Goal: Task Accomplishment & Management: Complete application form

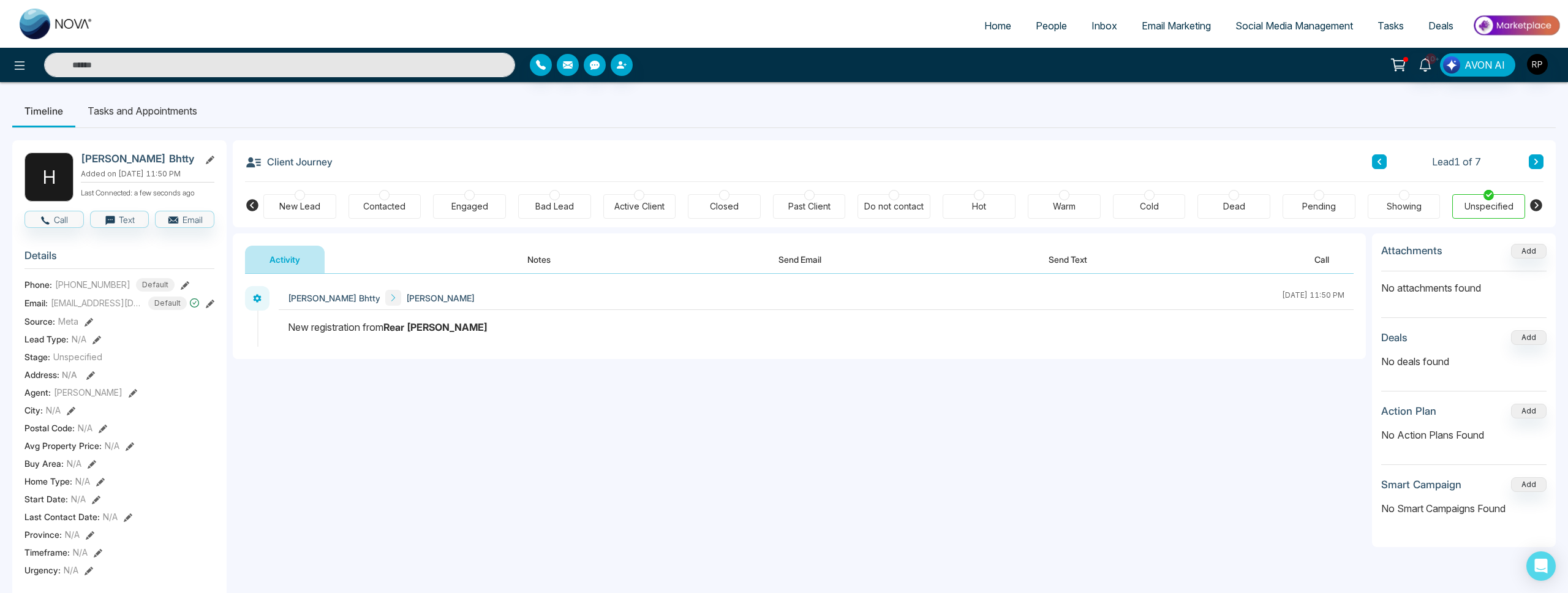
click at [985, 26] on span "Home" at bounding box center [998, 25] width 27 height 12
select select "*"
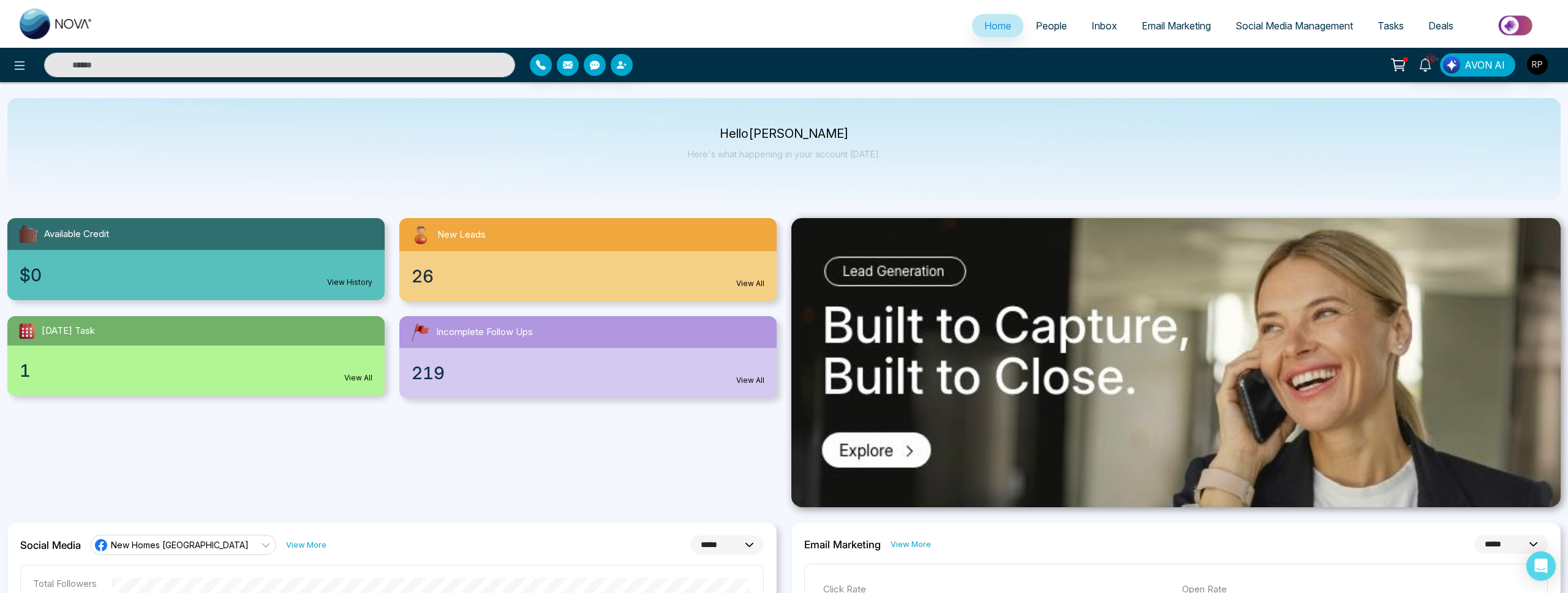
click at [1036, 25] on span "People" at bounding box center [1052, 25] width 31 height 12
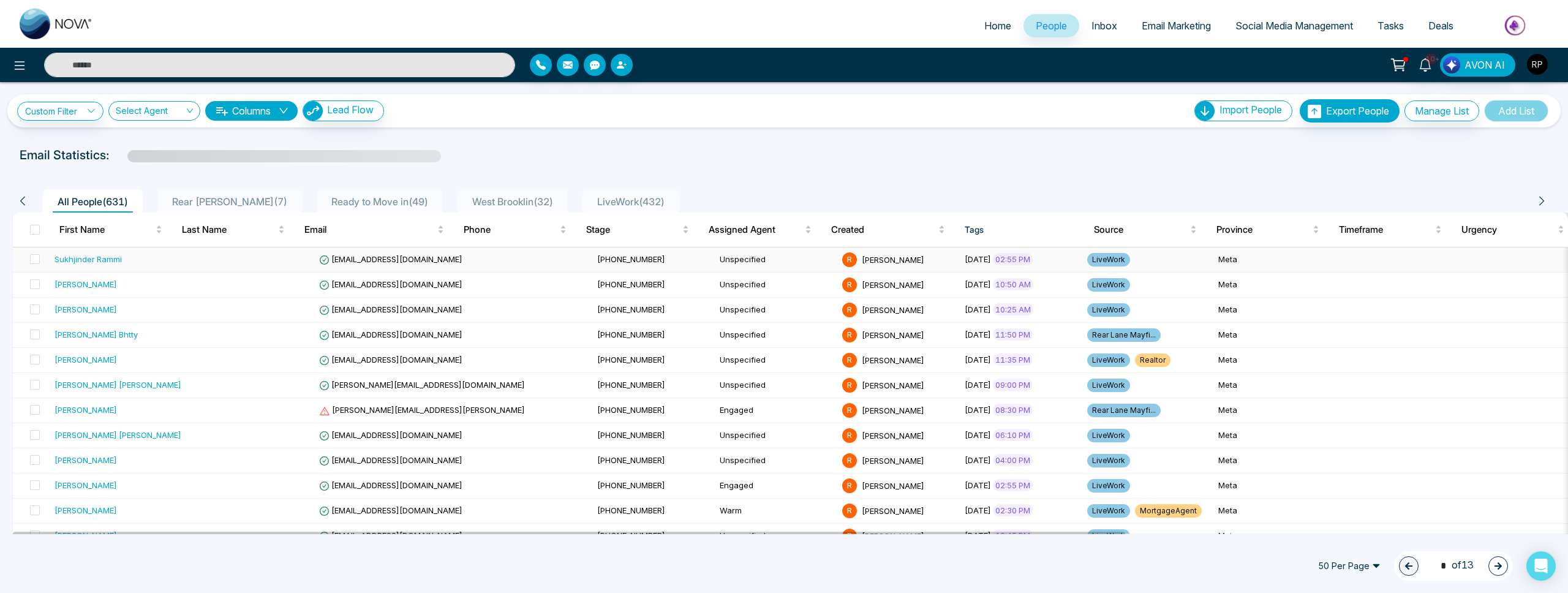
click at [92, 260] on div "Sukhjinder Rammi" at bounding box center [88, 259] width 67 height 12
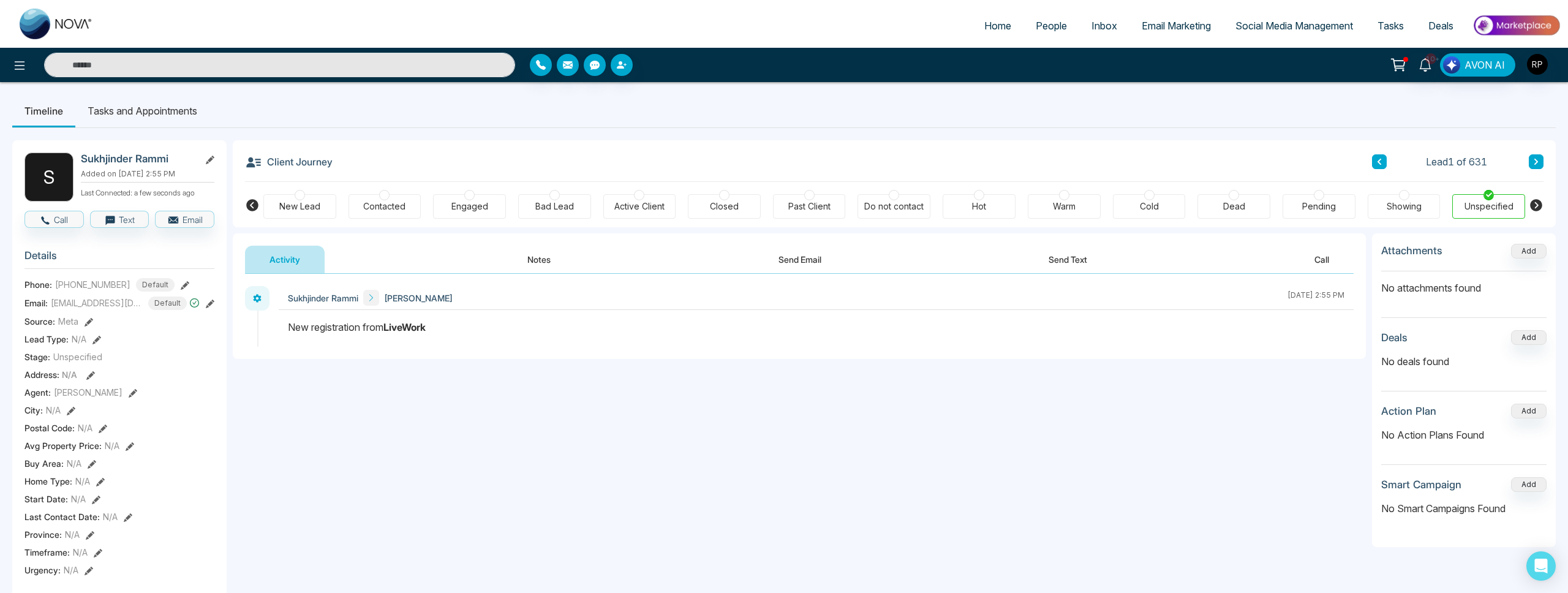
click at [442, 191] on div "New Lead Contacted Engaged Bad Lead Active Client Closed Past Client Do not con…" at bounding box center [894, 204] width 1262 height 45
click at [460, 194] on div "Engaged" at bounding box center [469, 207] width 73 height 25
click at [372, 203] on div "Contacted" at bounding box center [385, 206] width 42 height 12
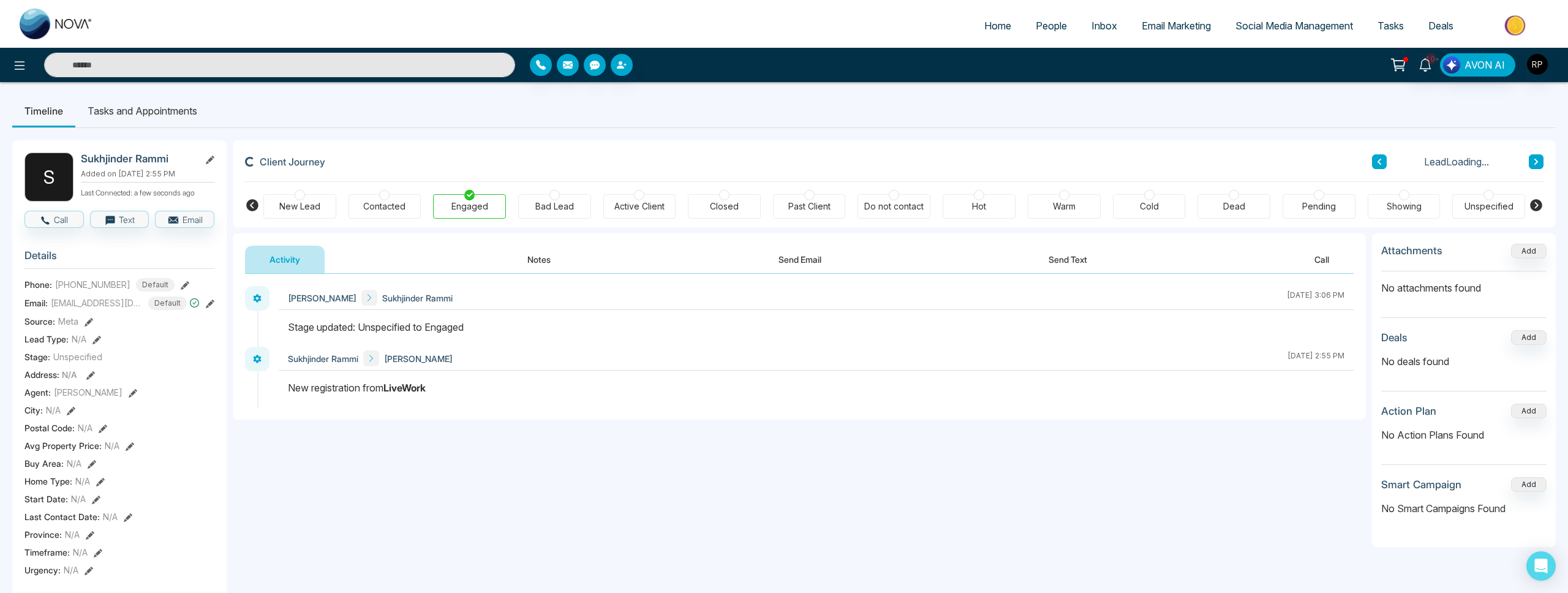
click at [386, 200] on div "Contacted" at bounding box center [385, 206] width 42 height 12
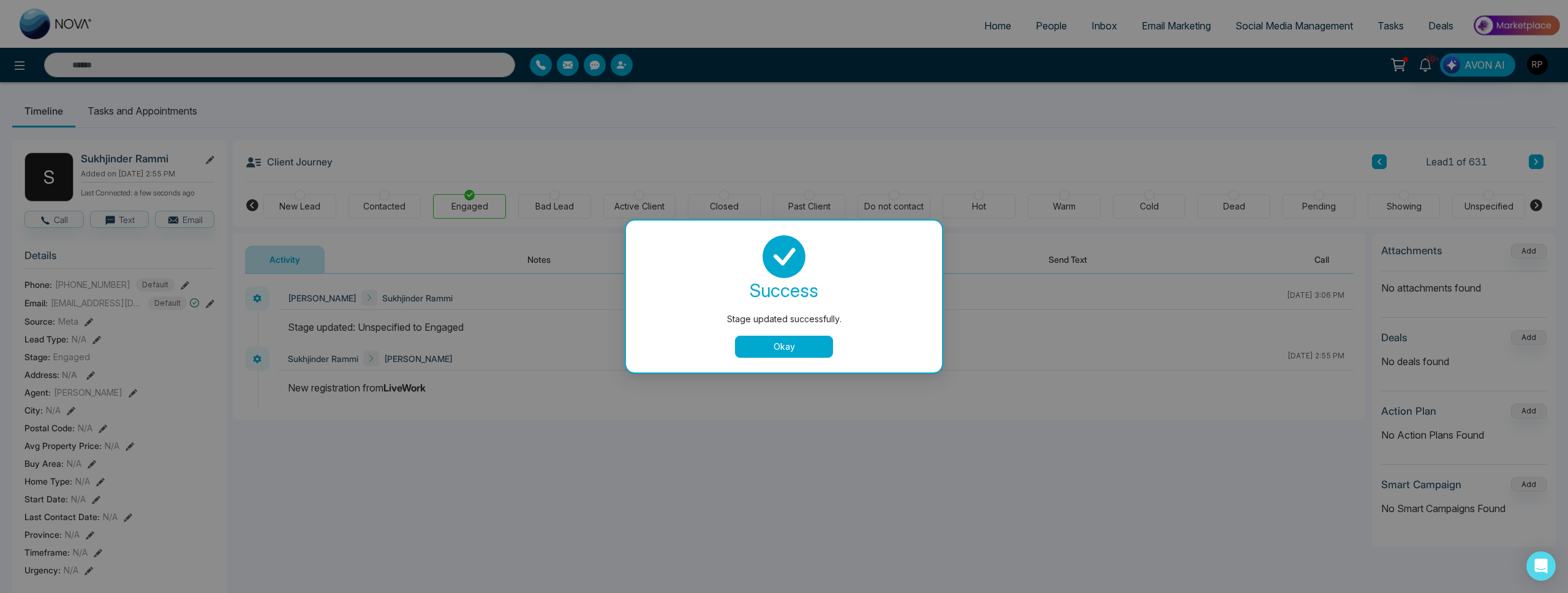
click at [386, 196] on div "Stage updated successfully. success Stage updated successfully. Okay" at bounding box center [784, 296] width 1568 height 593
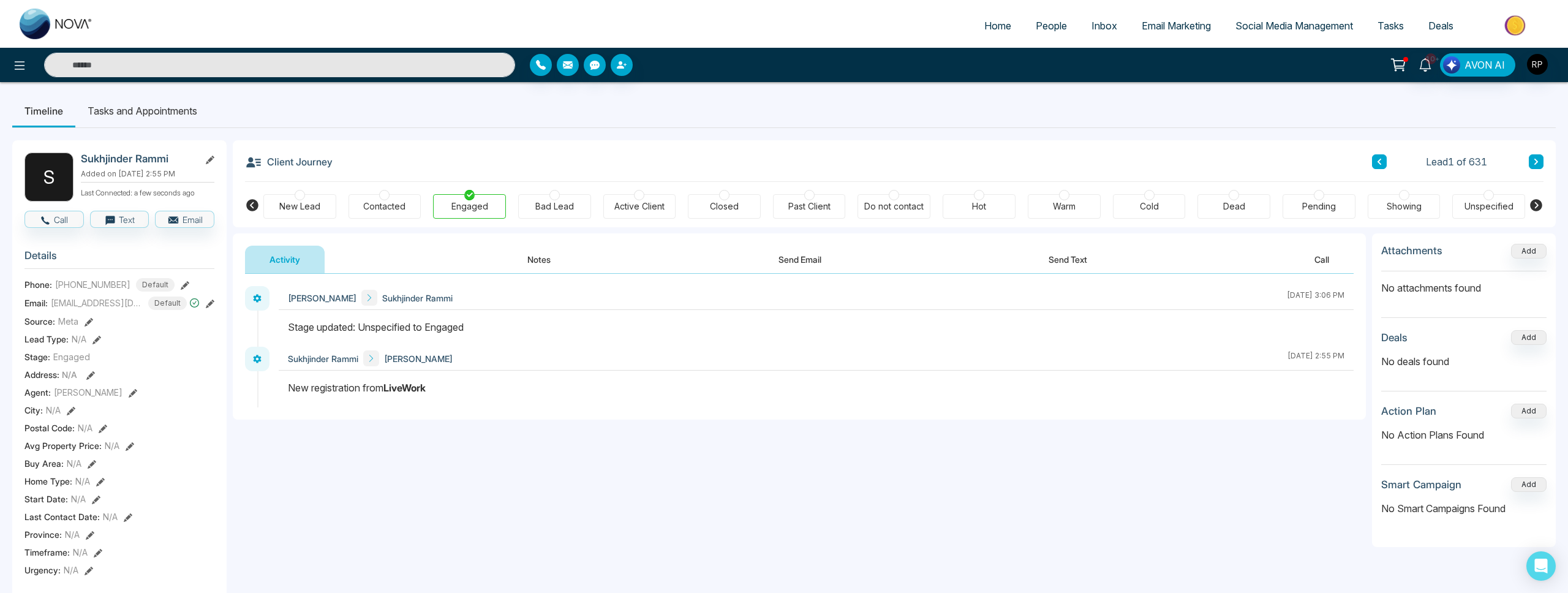
click at [386, 196] on div at bounding box center [384, 194] width 11 height 11
click at [552, 264] on button "Notes" at bounding box center [538, 260] width 72 height 28
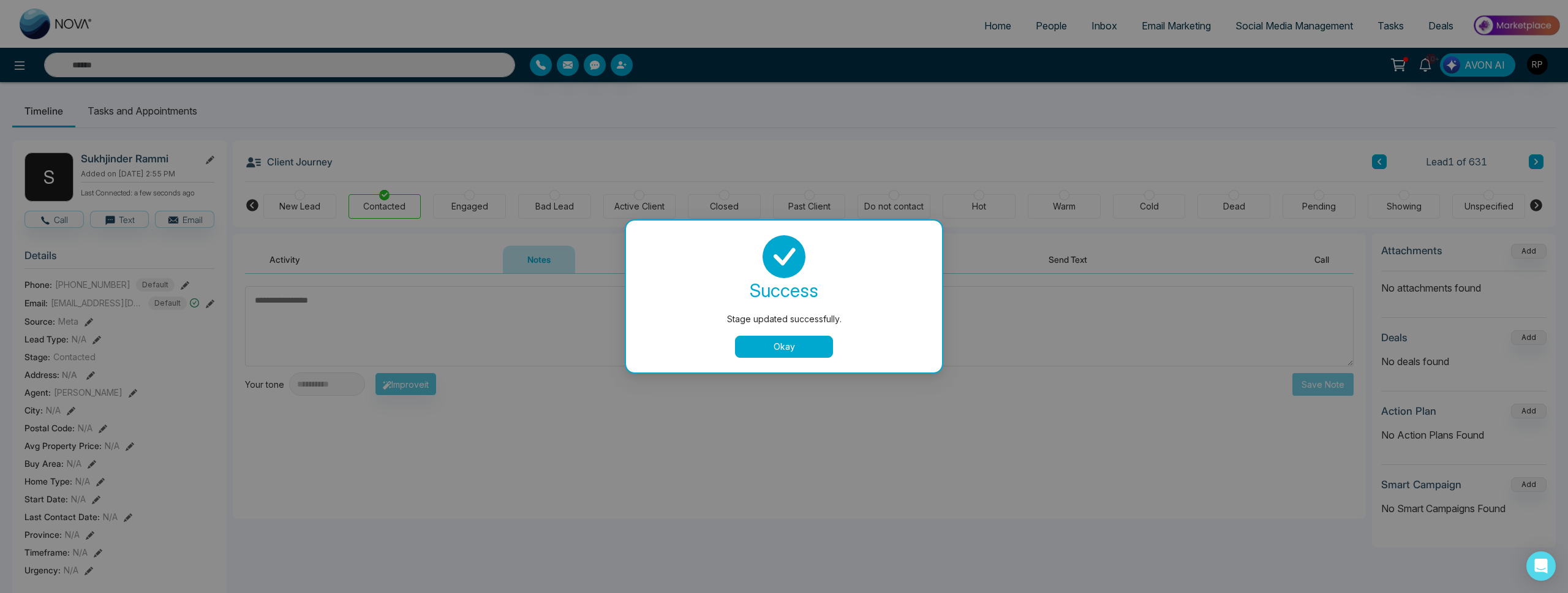
click at [761, 356] on button "Okay" at bounding box center [784, 346] width 98 height 22
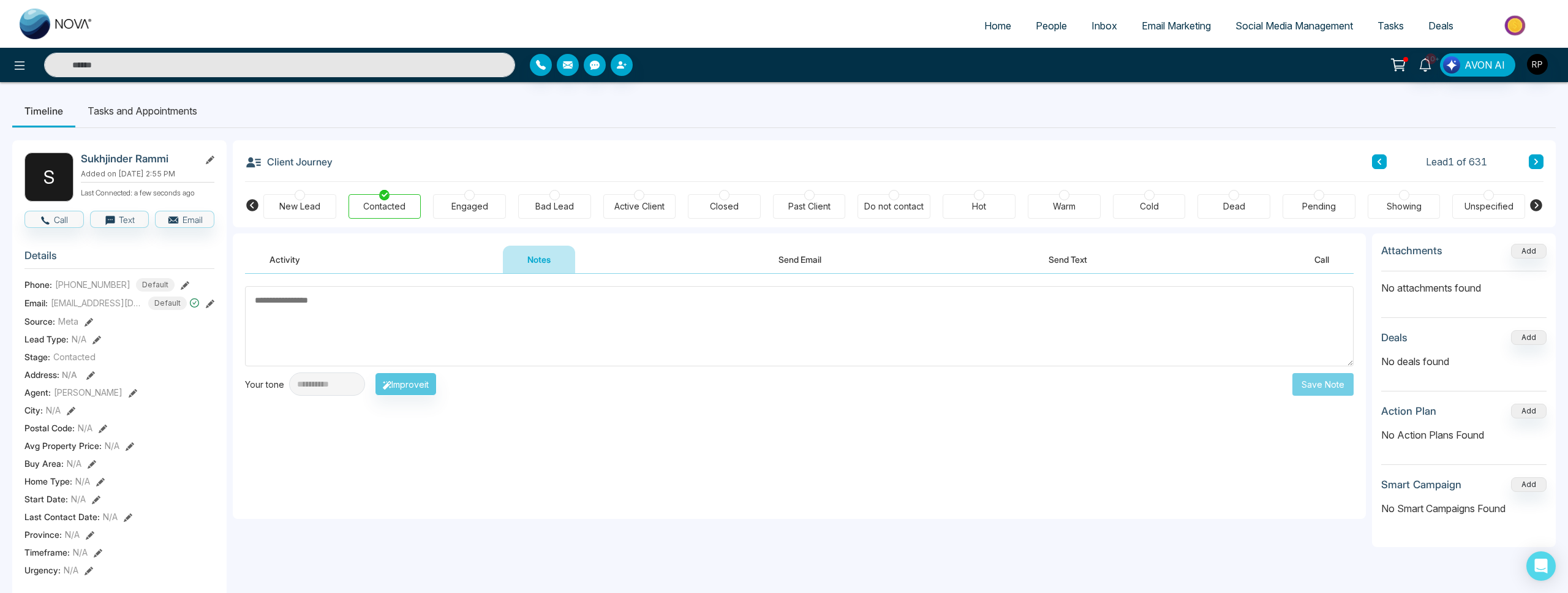
click at [393, 339] on textarea at bounding box center [799, 326] width 1109 height 80
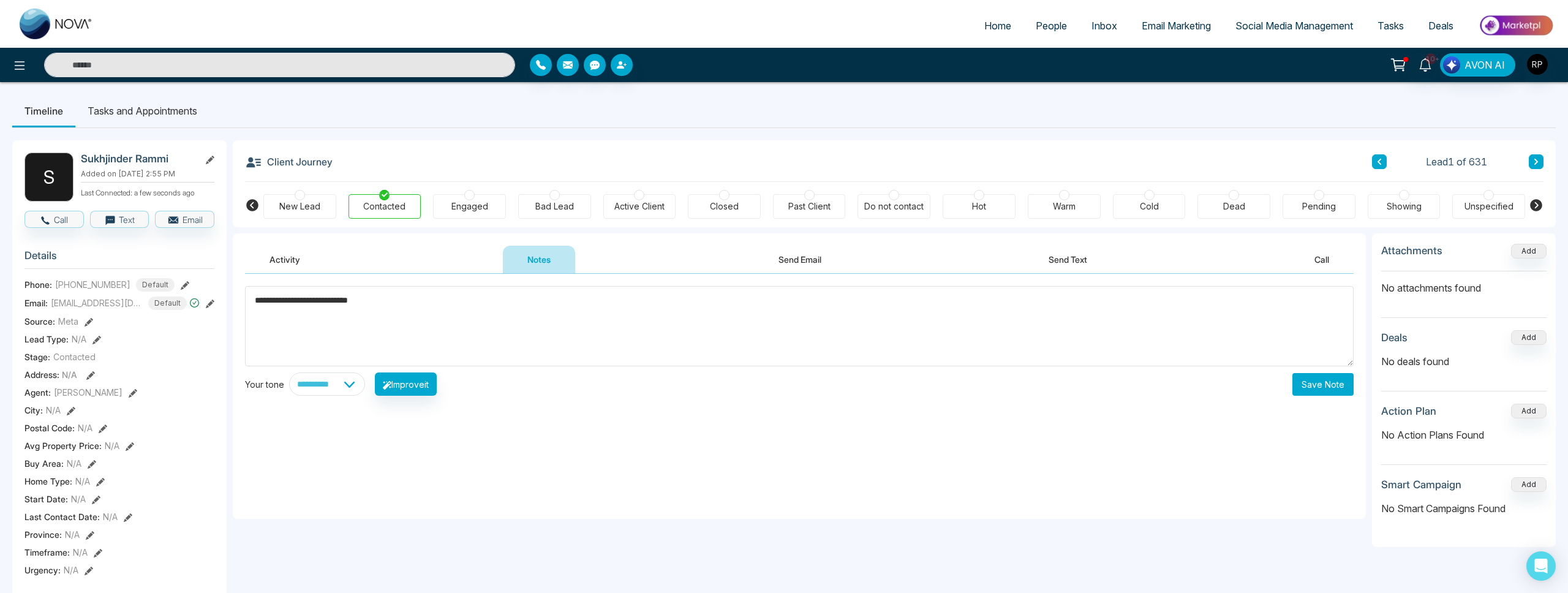
type textarea "**********"
click at [1339, 386] on button "Save Note" at bounding box center [1323, 385] width 61 height 23
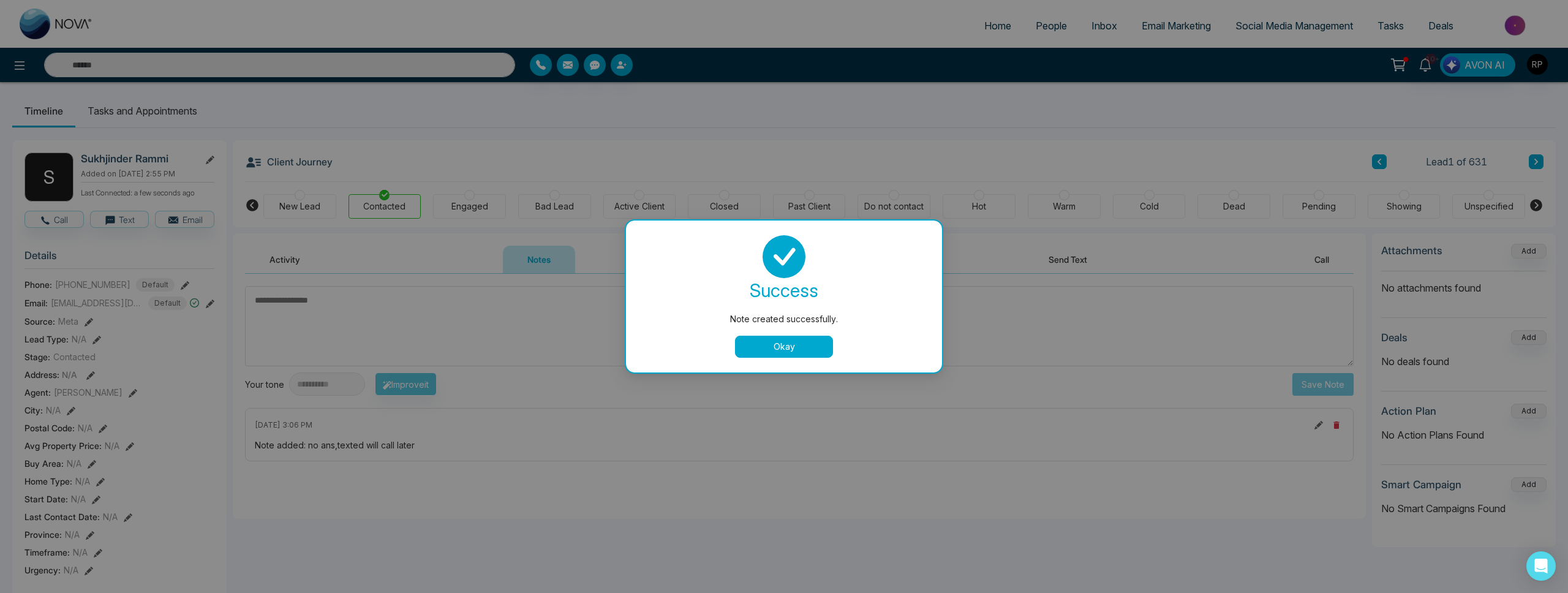
click at [771, 351] on button "Okay" at bounding box center [784, 346] width 98 height 22
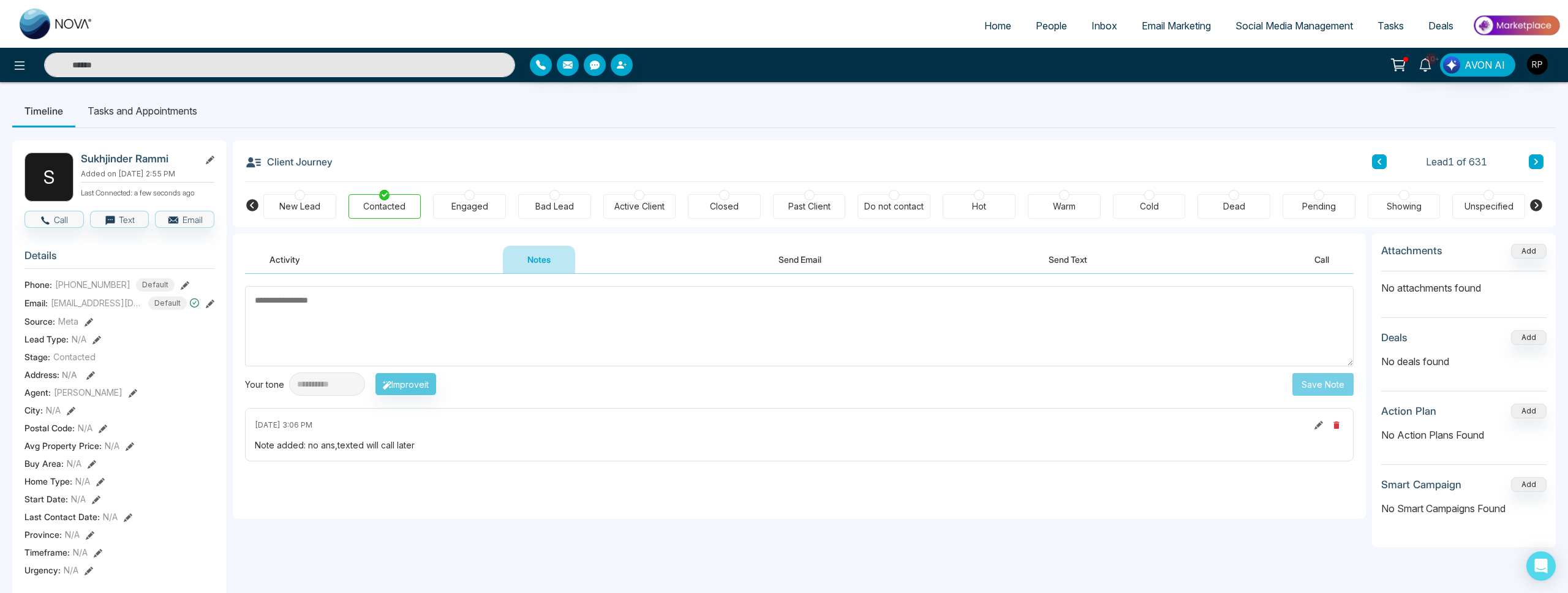
click at [446, 65] on input "text" at bounding box center [279, 65] width 471 height 25
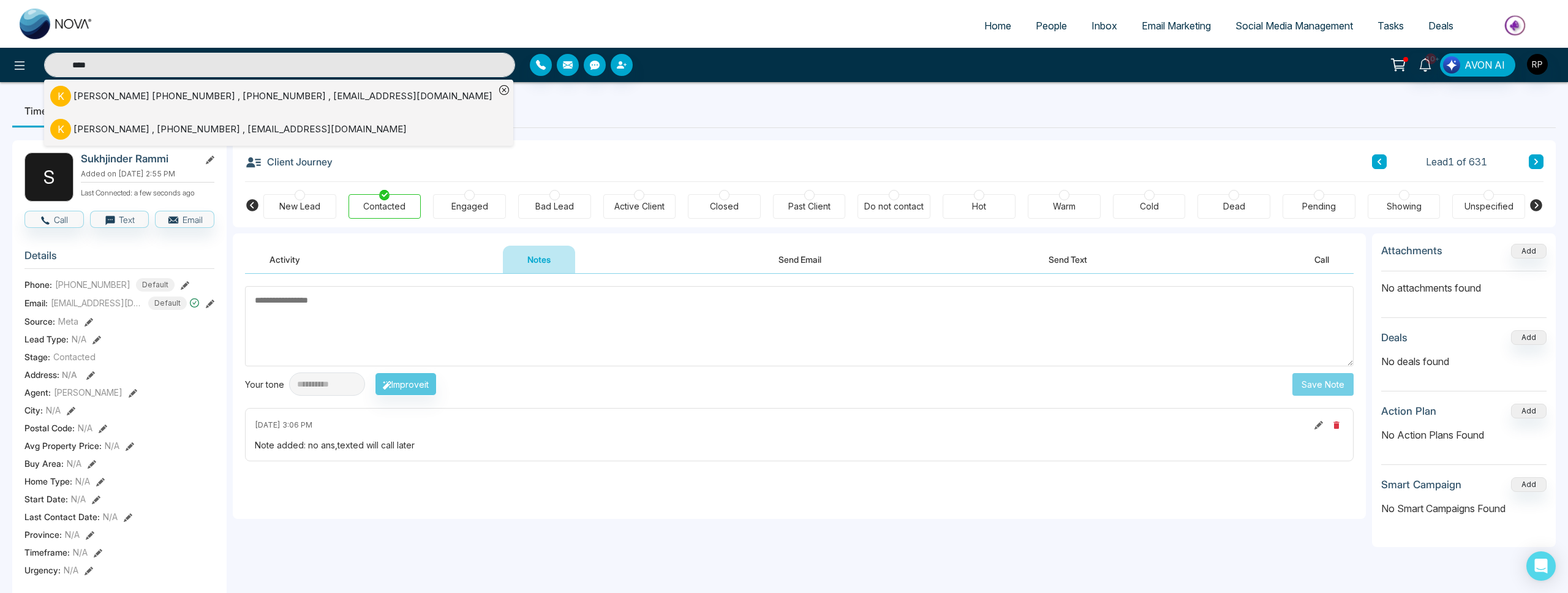
type input "****"
click at [109, 134] on div "[PERSON_NAME] , [PHONE_NUMBER] , [EMAIL_ADDRESS][DOMAIN_NAME]" at bounding box center [240, 129] width 333 height 14
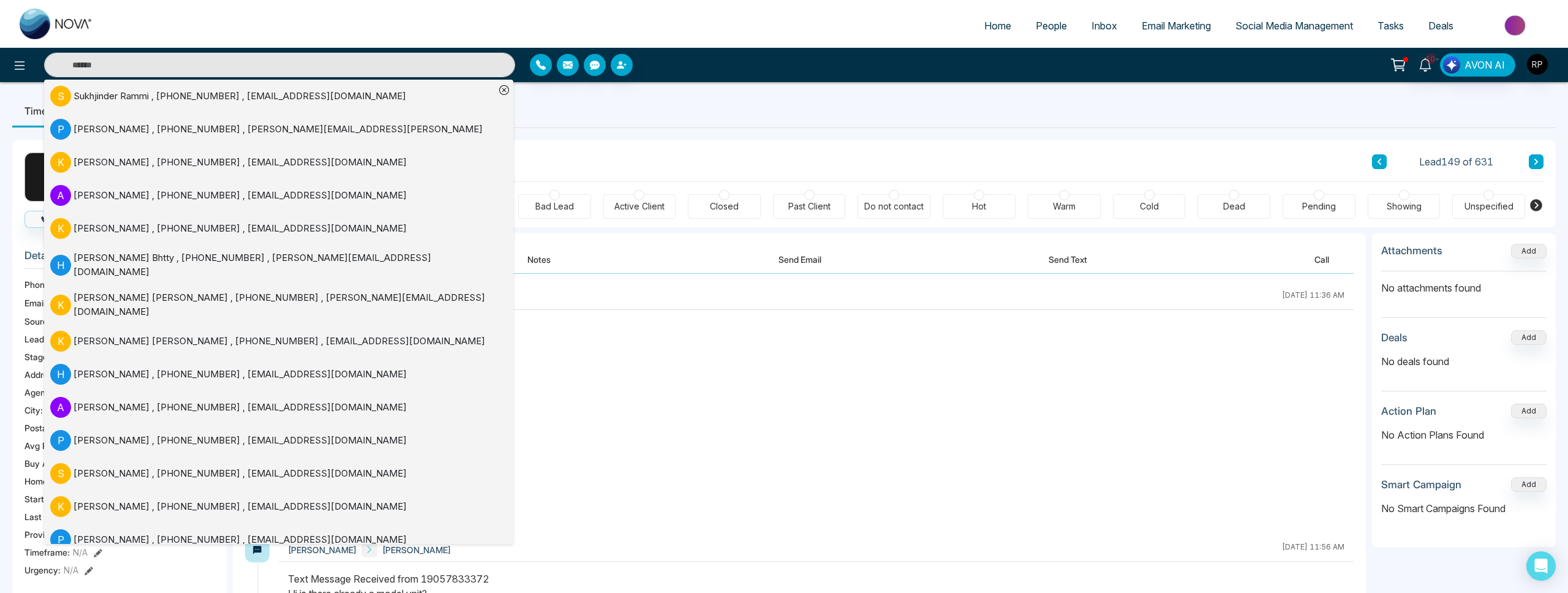
click at [894, 371] on div "Text Message Sent to [PHONE_NUMBER] Commercial Shop on ground + Residence on To…" at bounding box center [815, 422] width 1057 height 206
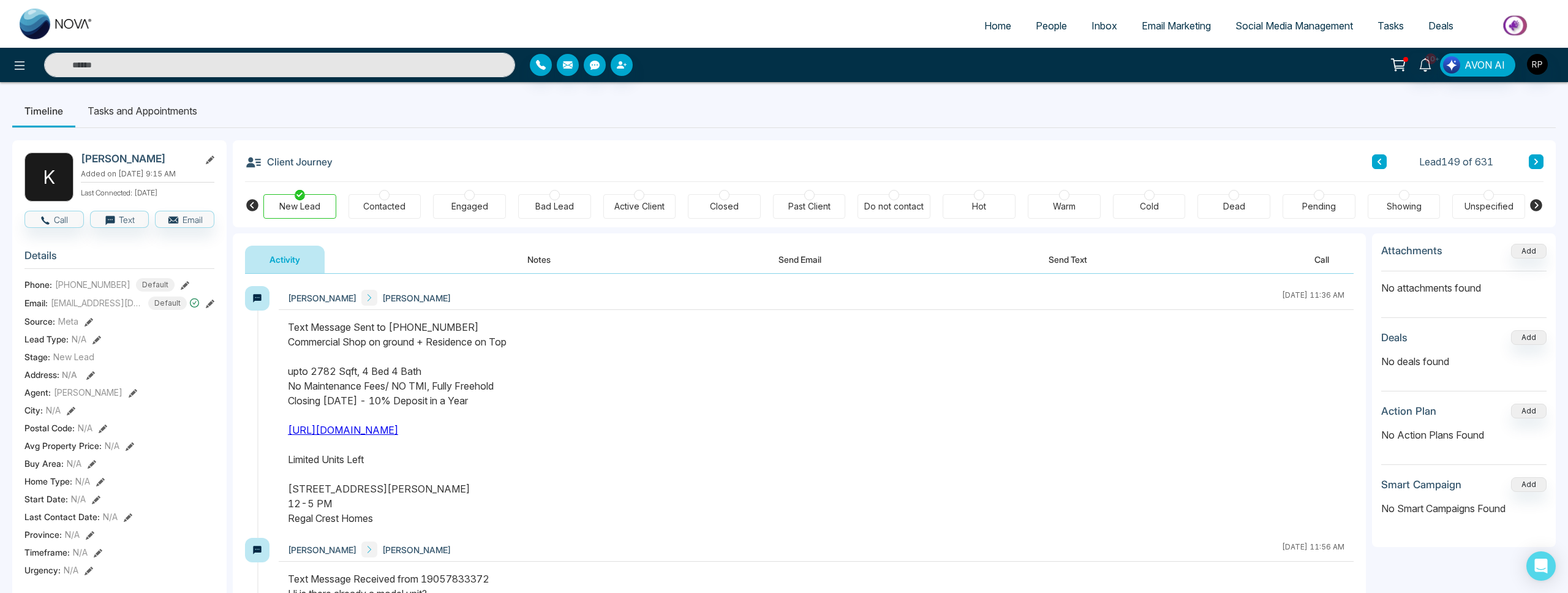
click at [1041, 28] on span "People" at bounding box center [1052, 25] width 31 height 12
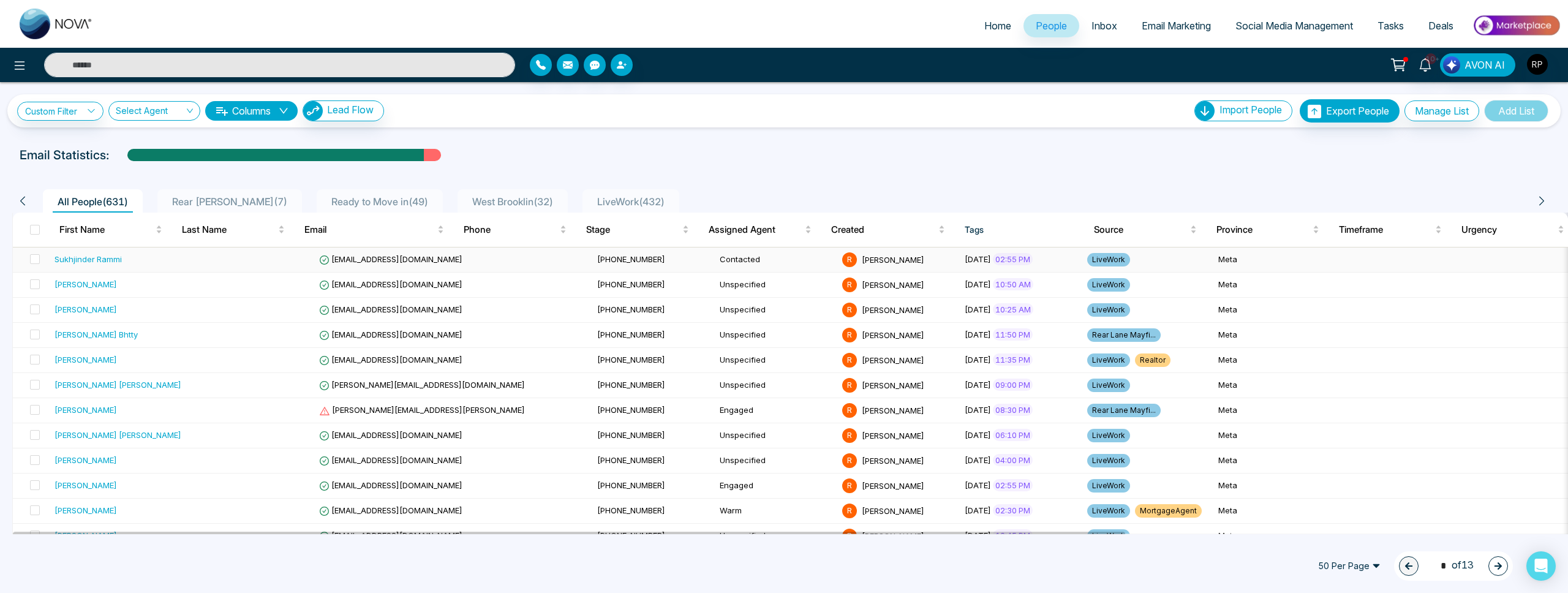
click at [89, 254] on div "Sukhjinder Rammi" at bounding box center [88, 259] width 67 height 12
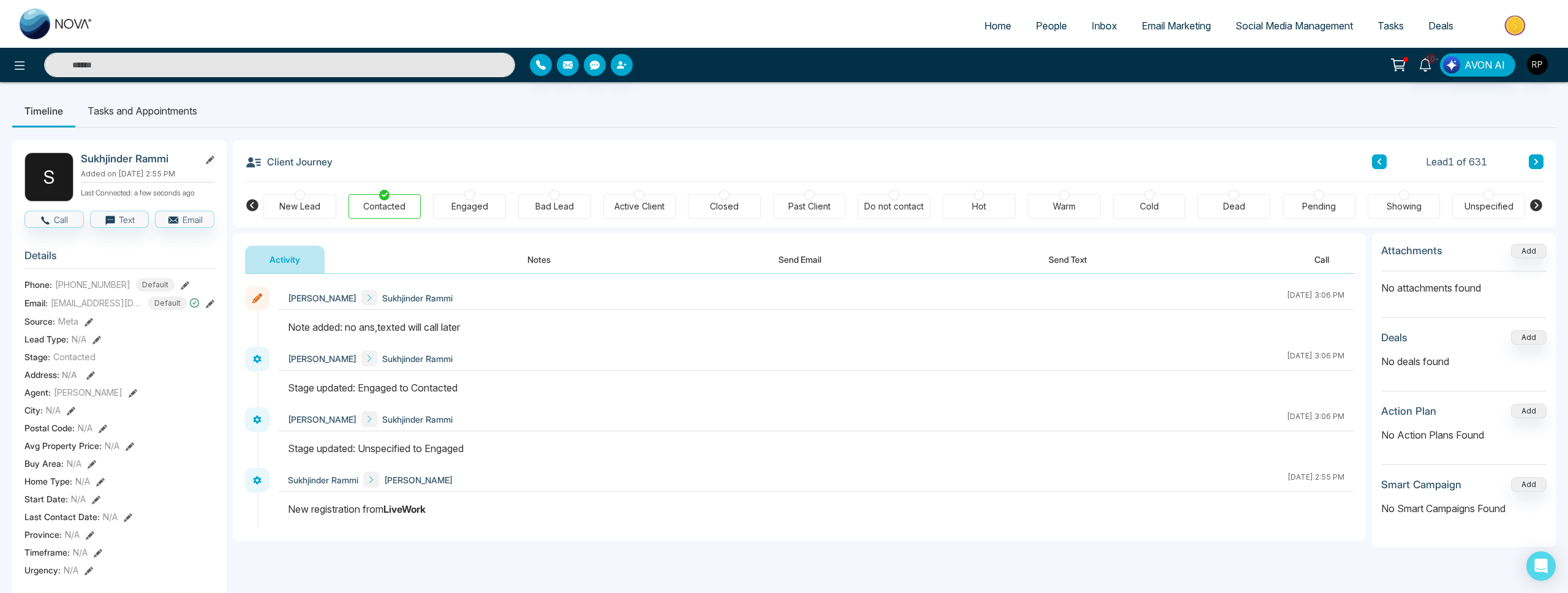
click at [552, 263] on button "Notes" at bounding box center [538, 260] width 72 height 28
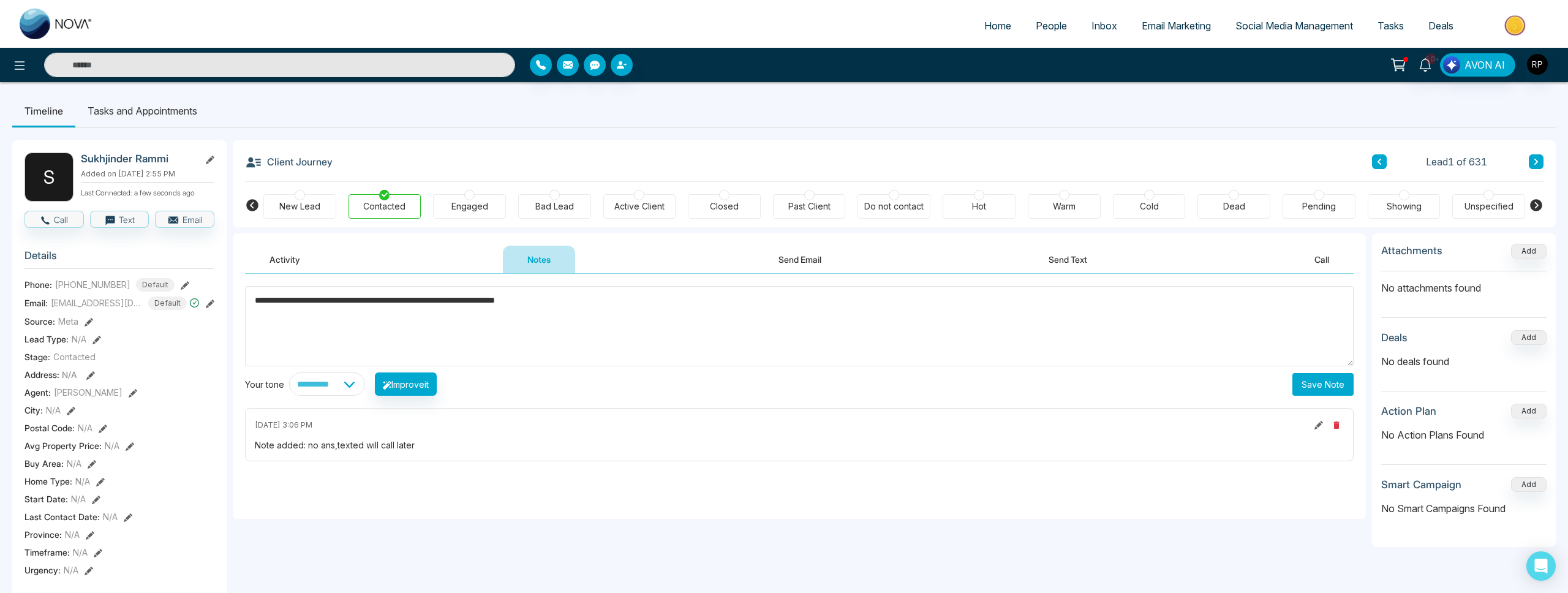
type textarea "**********"
click at [1317, 388] on button "Save Note" at bounding box center [1323, 385] width 61 height 23
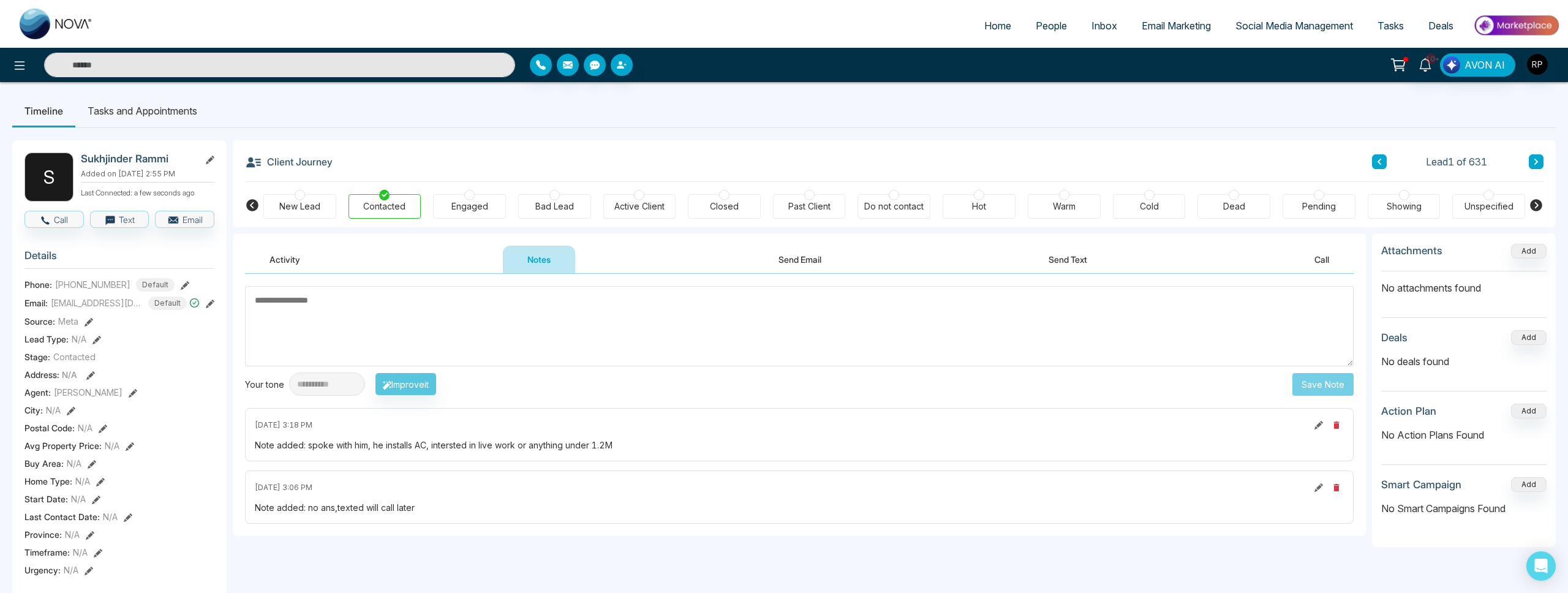
click at [158, 121] on li "Tasks and Appointments" at bounding box center [142, 110] width 134 height 33
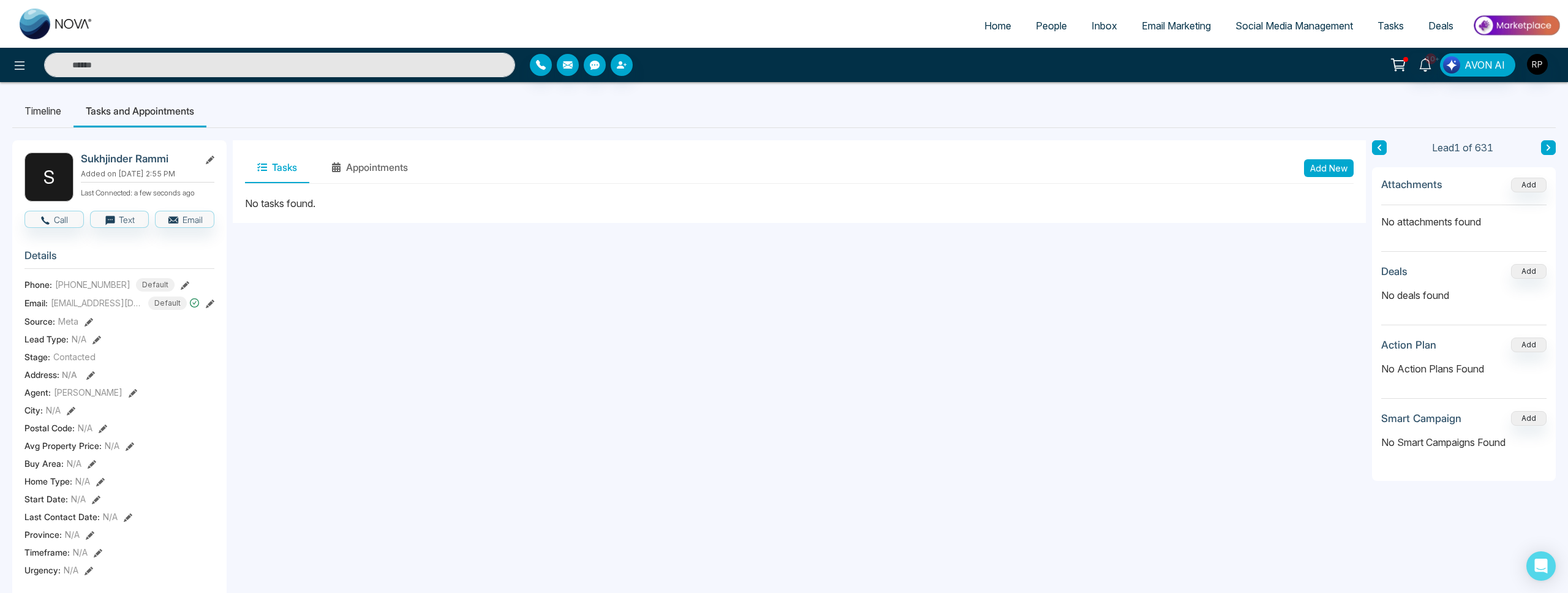
click at [1344, 168] on button "Add New" at bounding box center [1329, 168] width 50 height 18
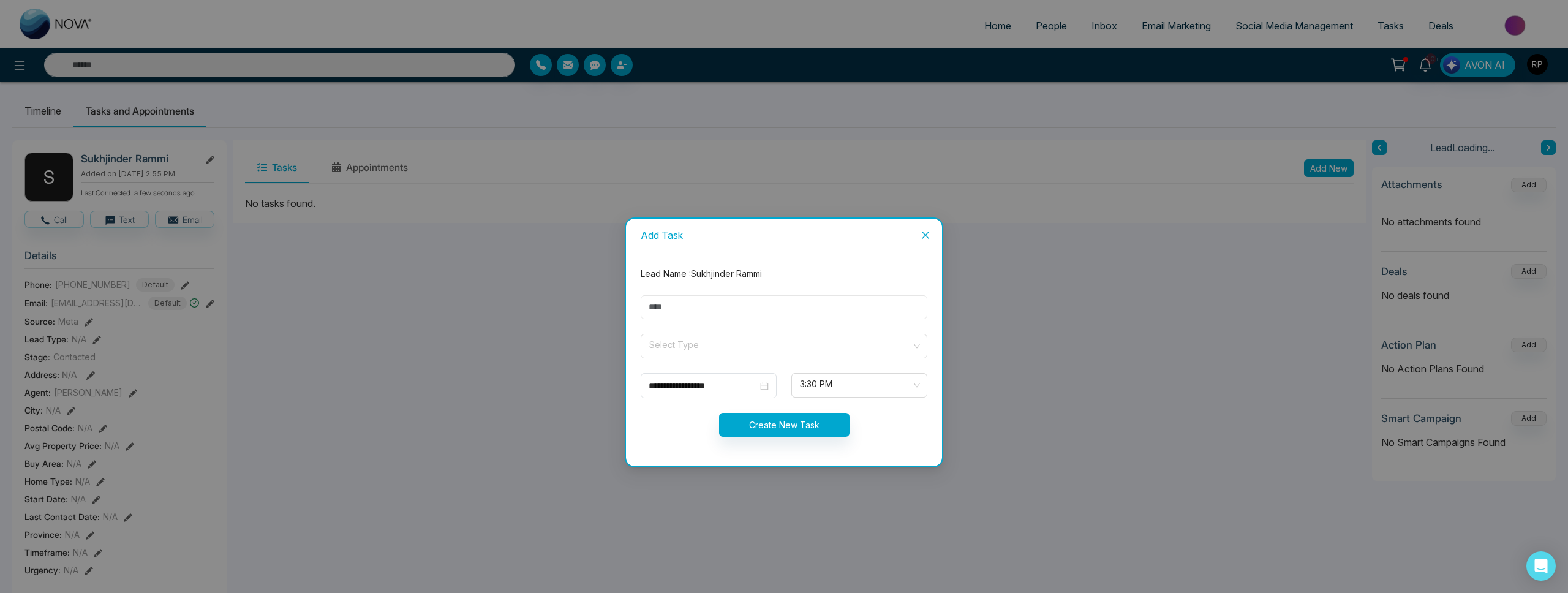
click at [757, 310] on input "text" at bounding box center [784, 306] width 287 height 24
type input "*********"
click at [712, 341] on input "search" at bounding box center [780, 343] width 263 height 18
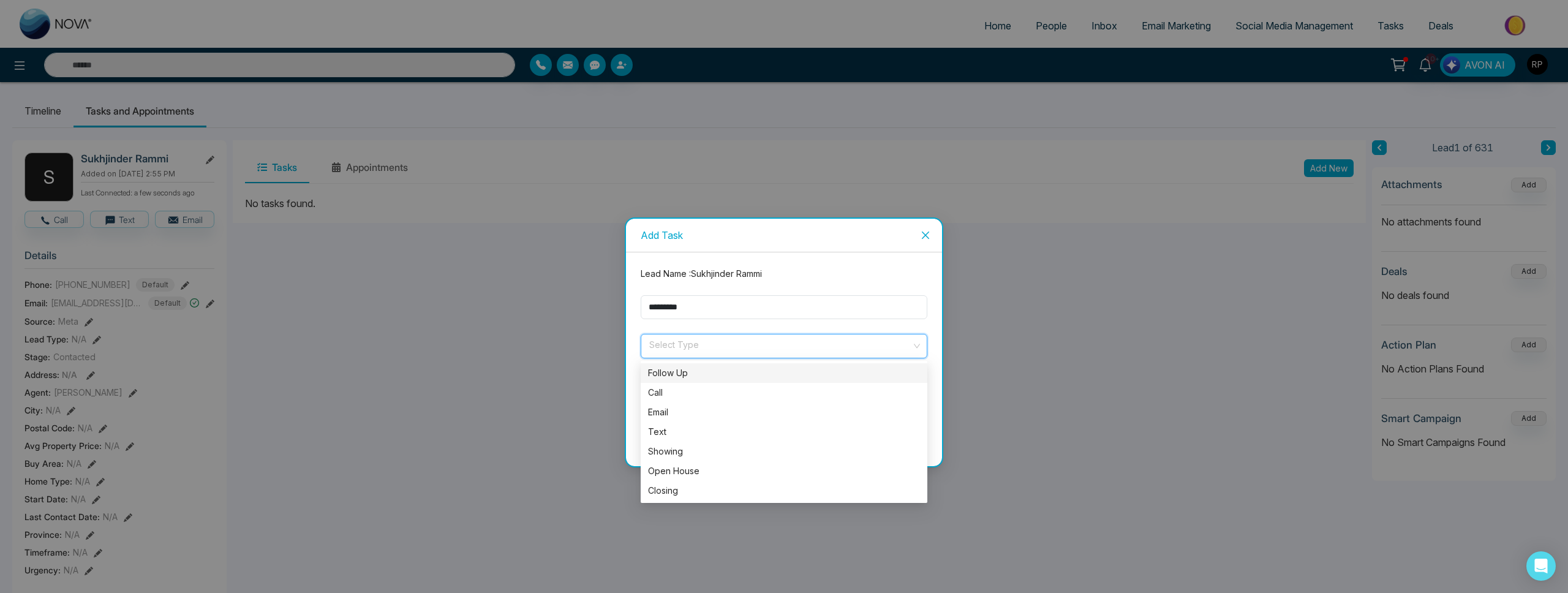
click at [689, 373] on div "Follow Up" at bounding box center [784, 372] width 272 height 13
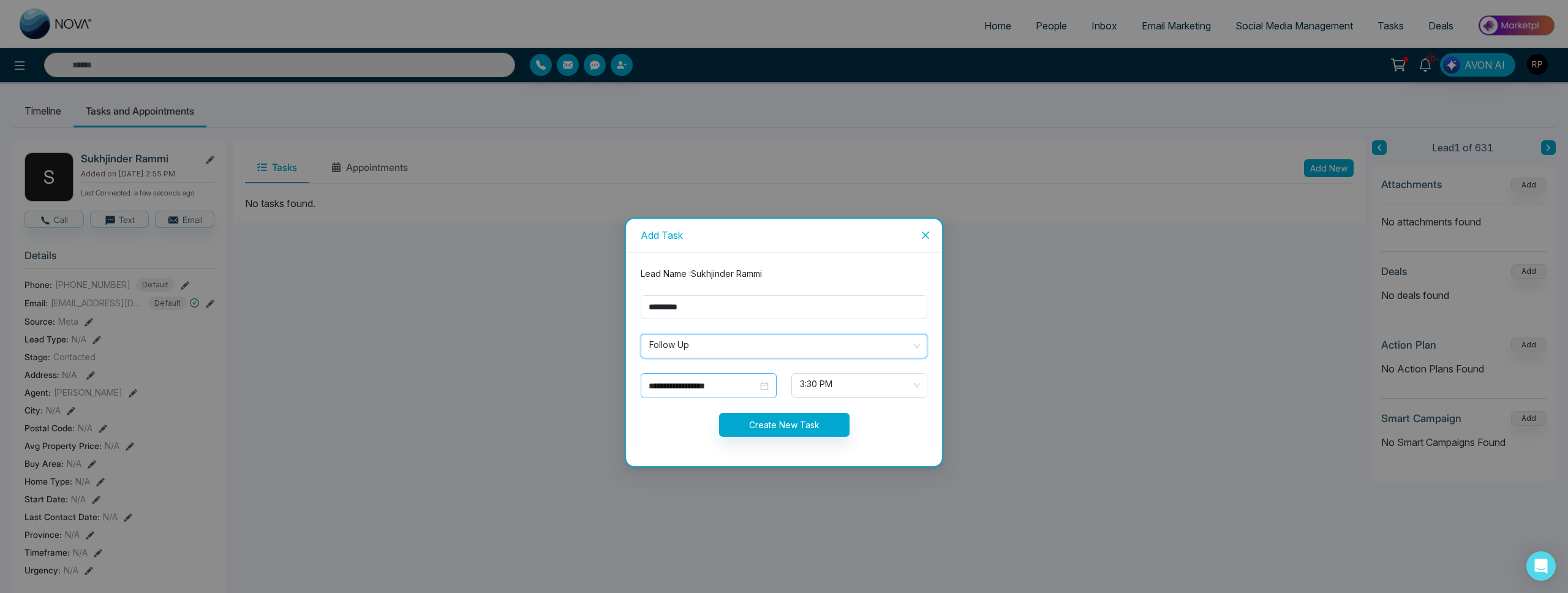
click at [701, 388] on input "**********" at bounding box center [703, 386] width 109 height 13
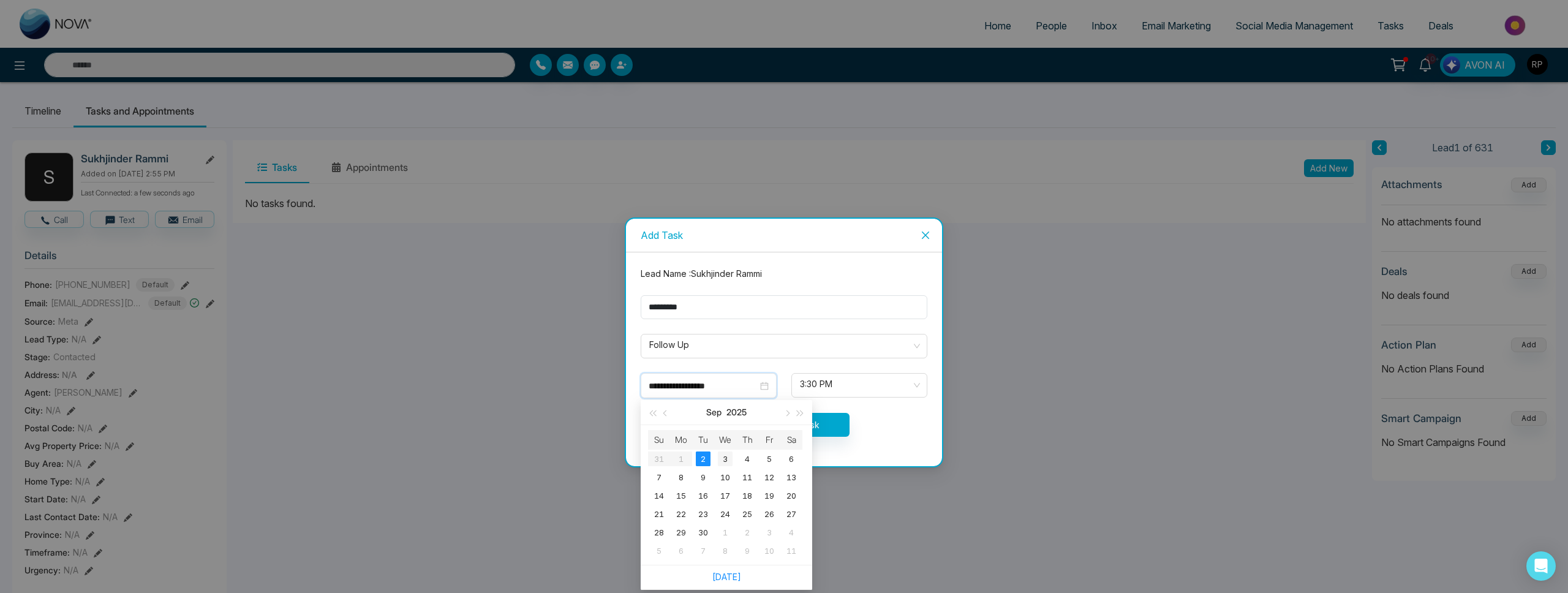
type input "**********"
click at [726, 449] on td "3" at bounding box center [725, 458] width 22 height 18
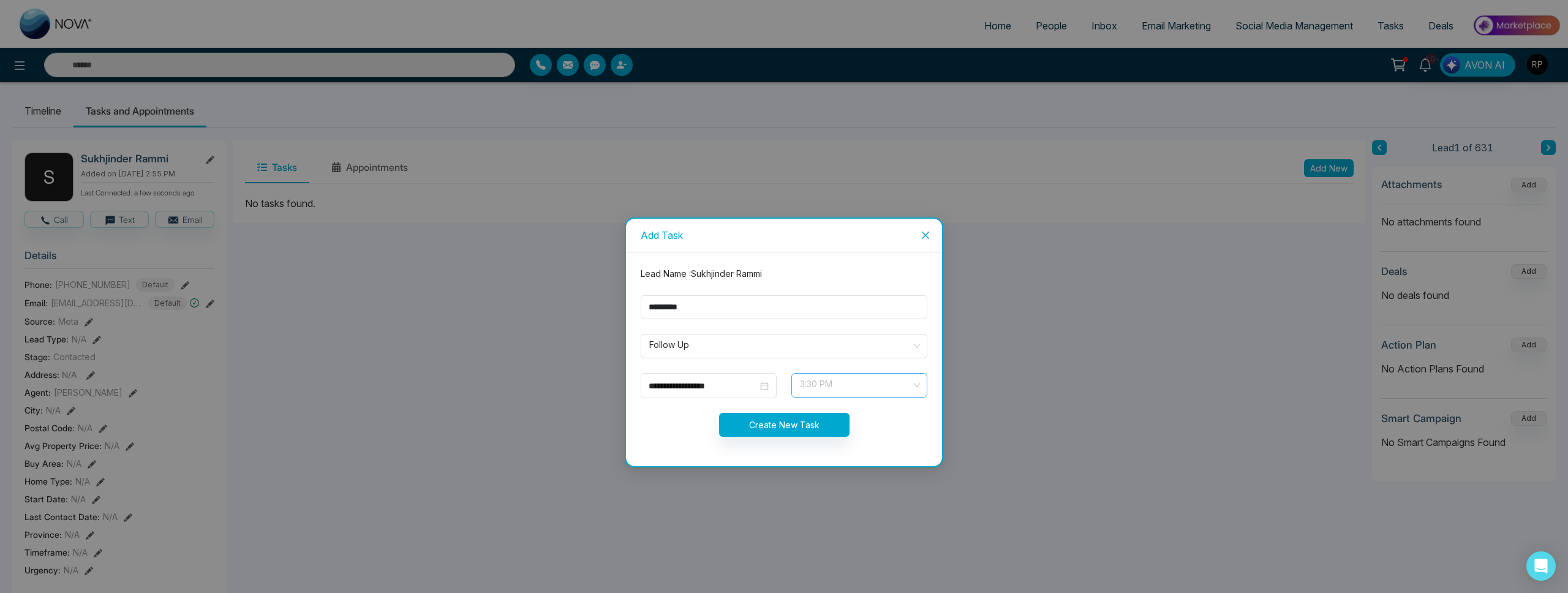
click at [838, 391] on span "3:30 PM" at bounding box center [859, 385] width 118 height 20
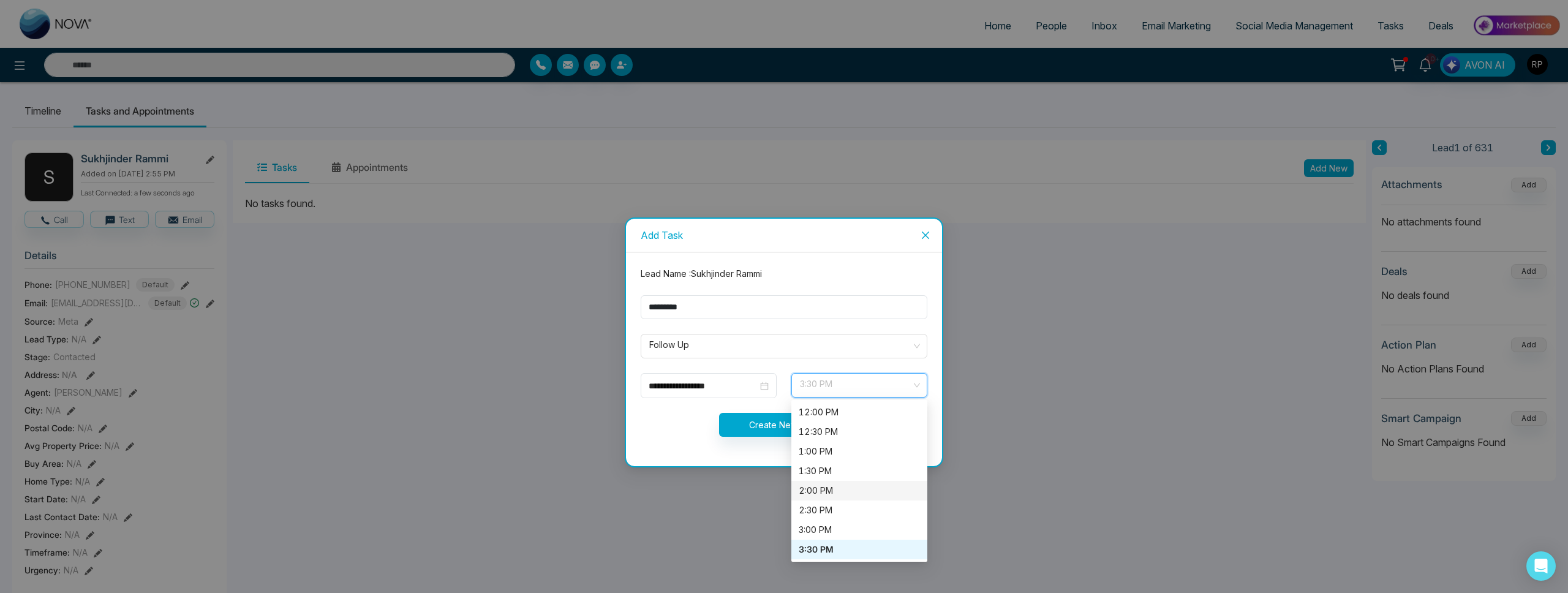
click at [824, 493] on div "2:00 PM" at bounding box center [860, 490] width 121 height 13
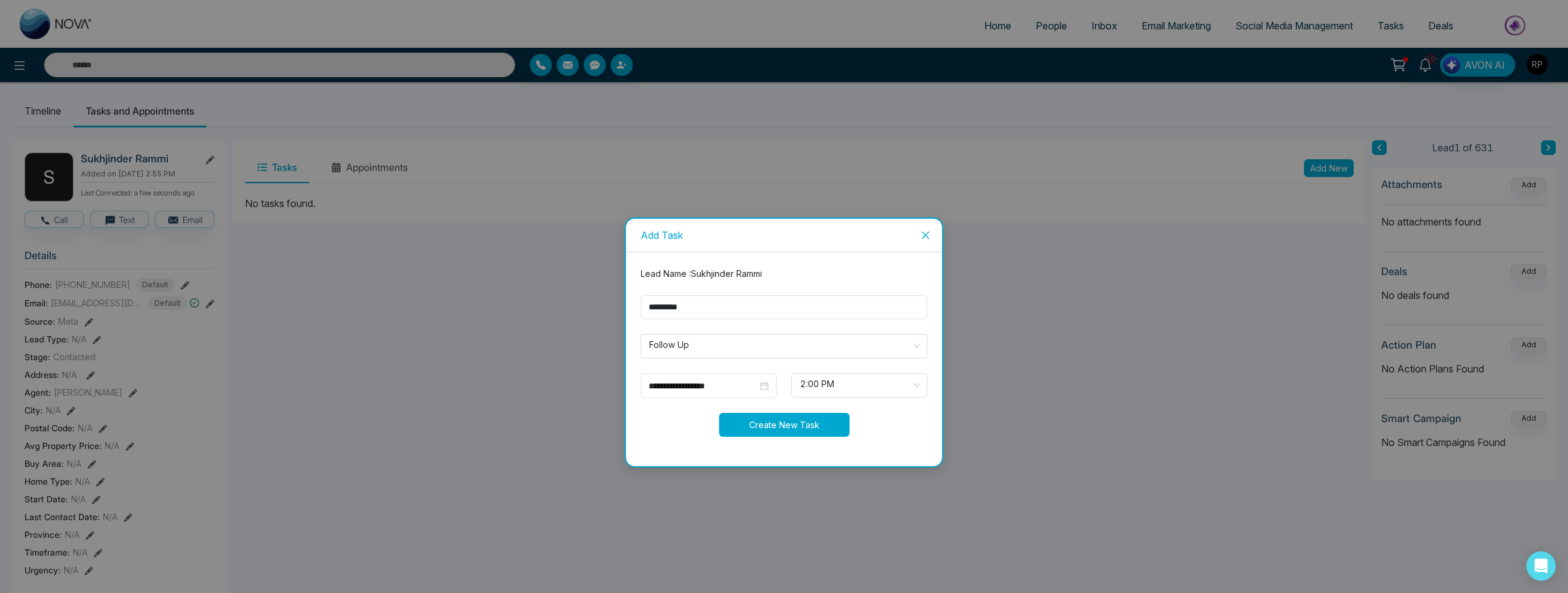
click at [780, 432] on button "Create New Task" at bounding box center [784, 424] width 131 height 24
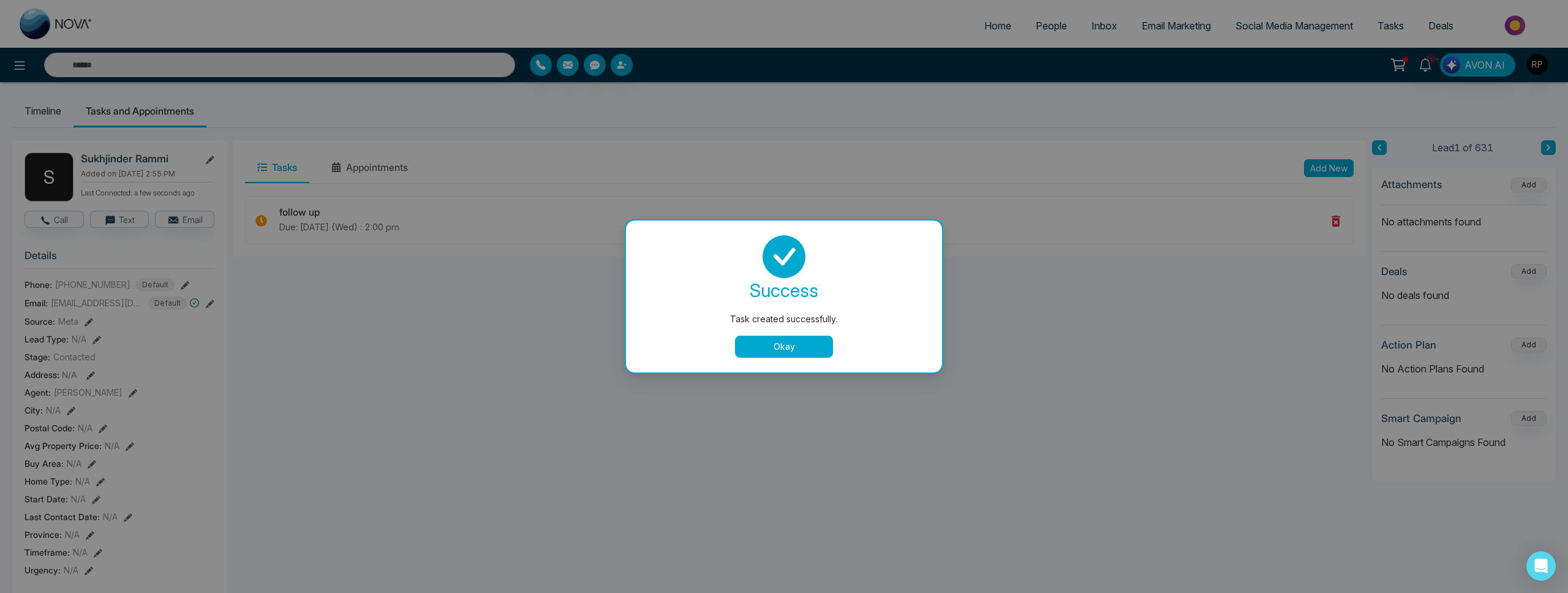
click at [769, 351] on button "Okay" at bounding box center [784, 346] width 98 height 22
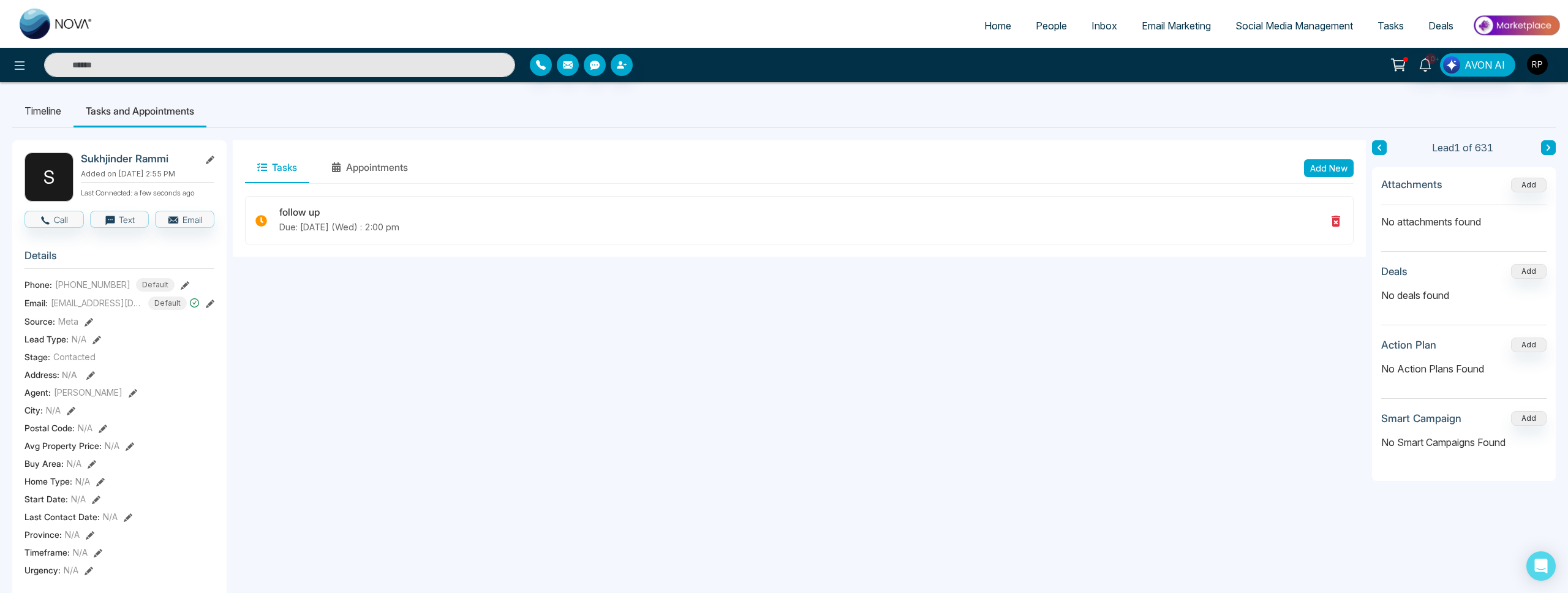
click at [976, 36] on link "Home" at bounding box center [998, 25] width 51 height 23
select select "*"
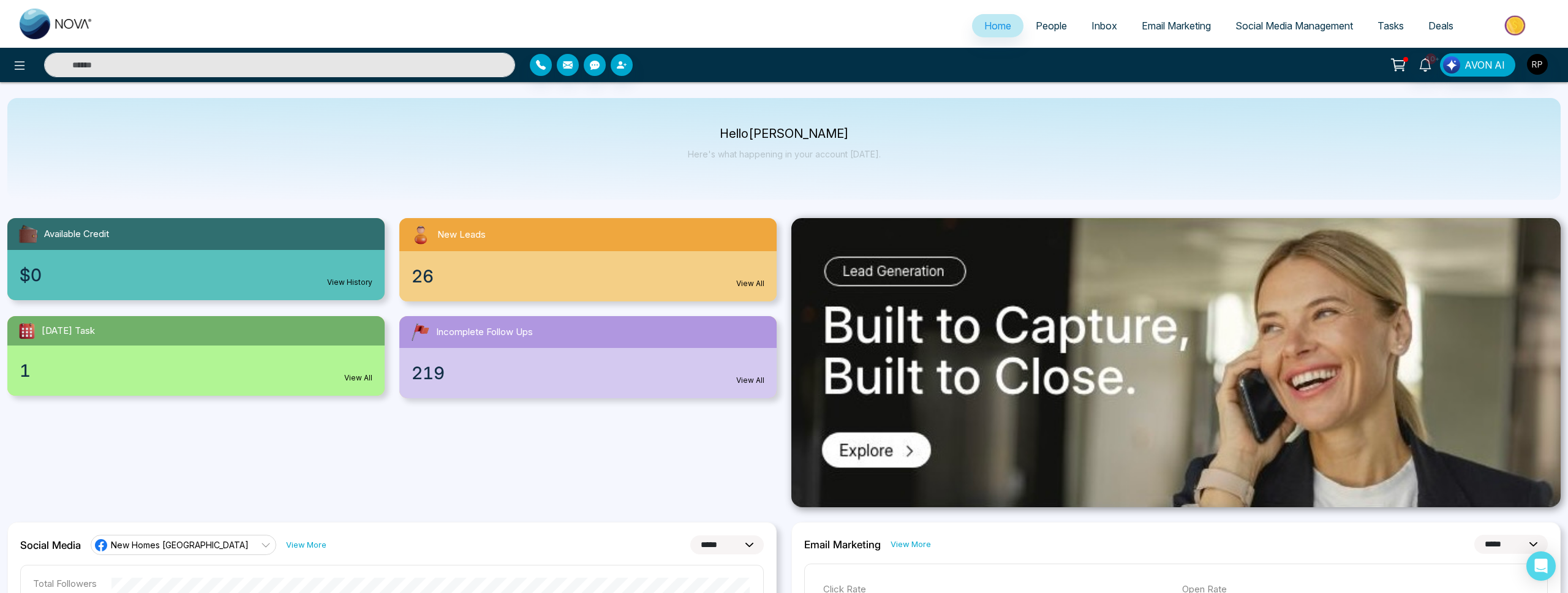
click at [1038, 25] on span "People" at bounding box center [1052, 25] width 31 height 12
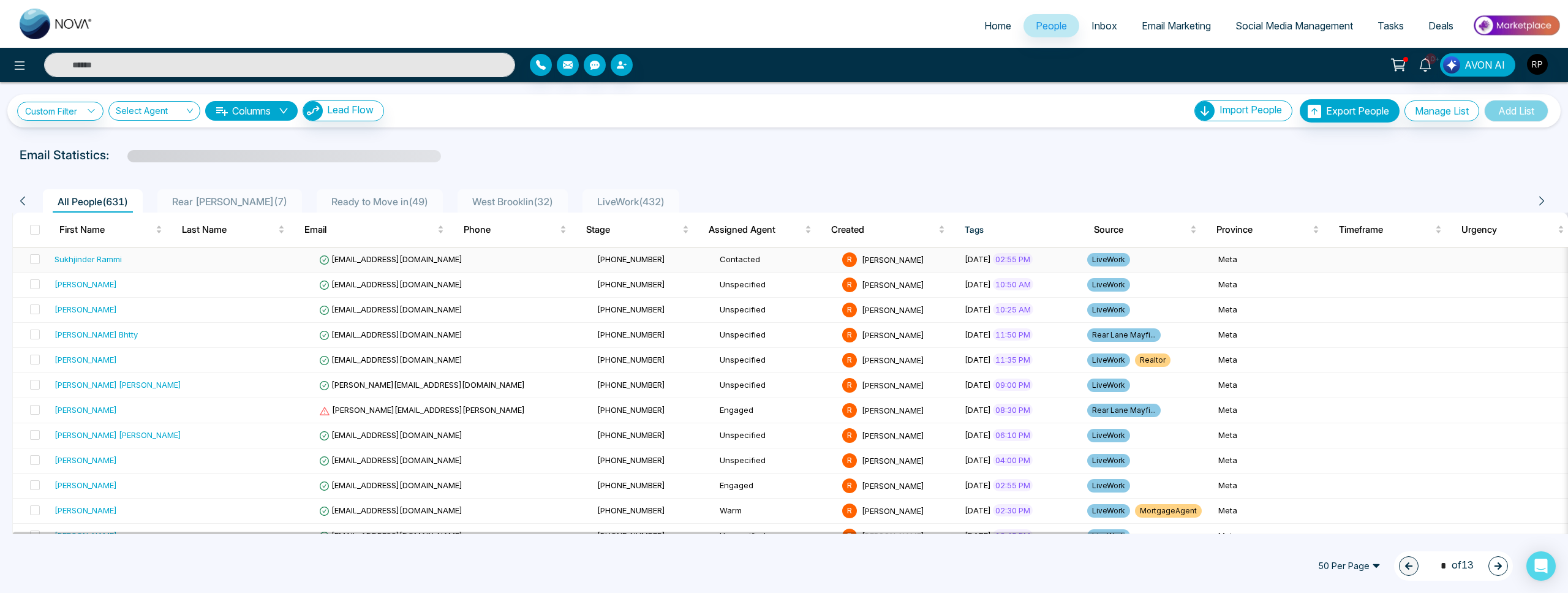
click at [107, 256] on div "Sukhjinder Rammi" at bounding box center [88, 259] width 67 height 12
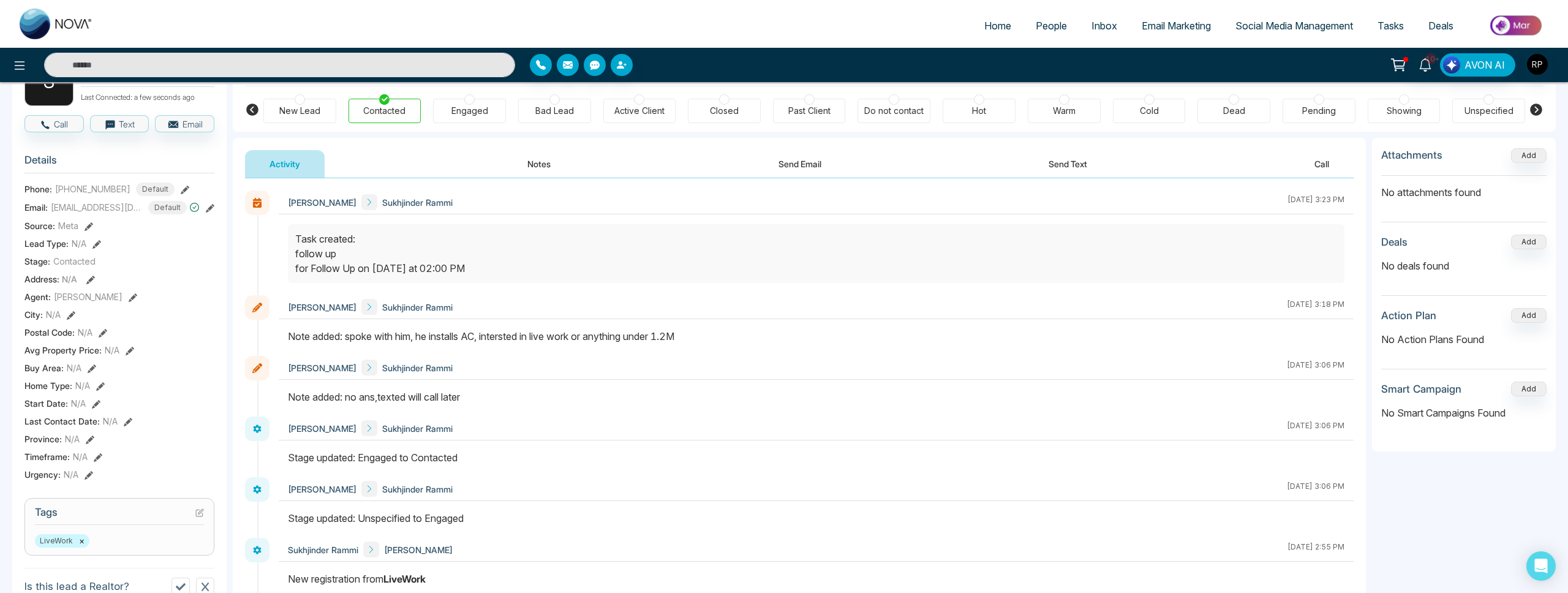
scroll to position [48, 0]
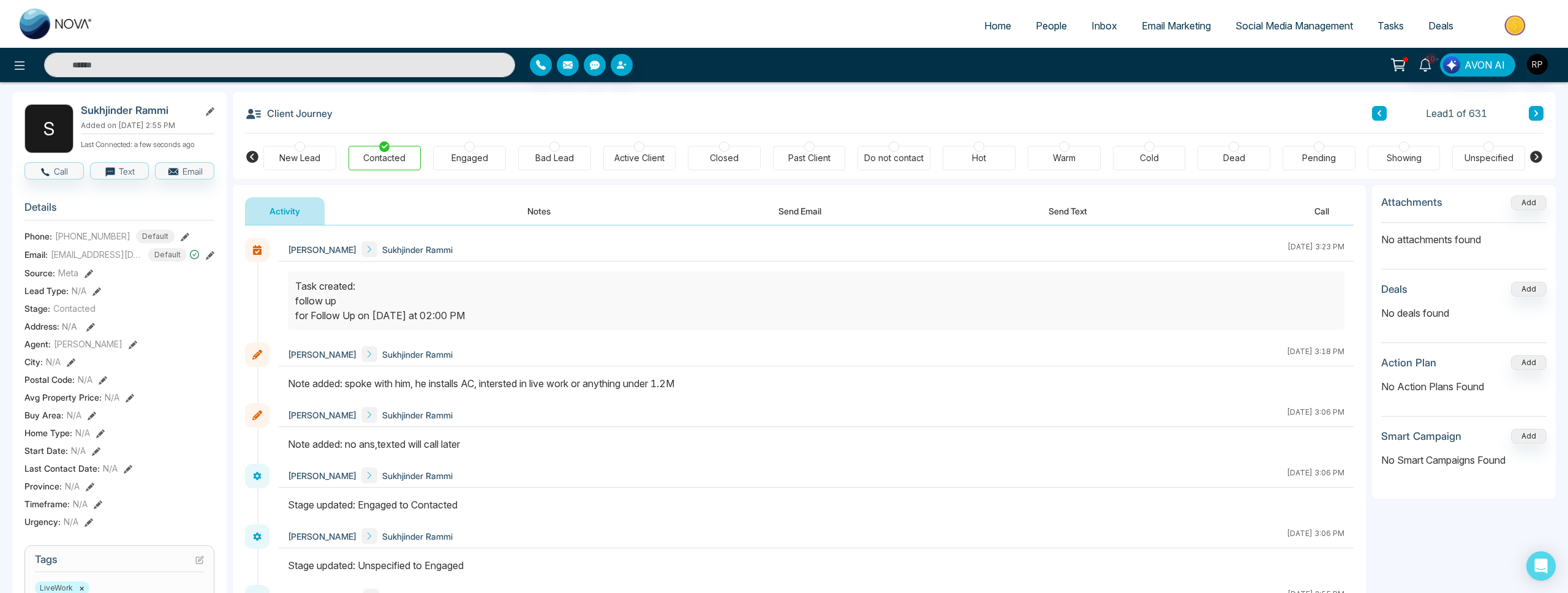
click at [538, 209] on button "Notes" at bounding box center [538, 211] width 72 height 28
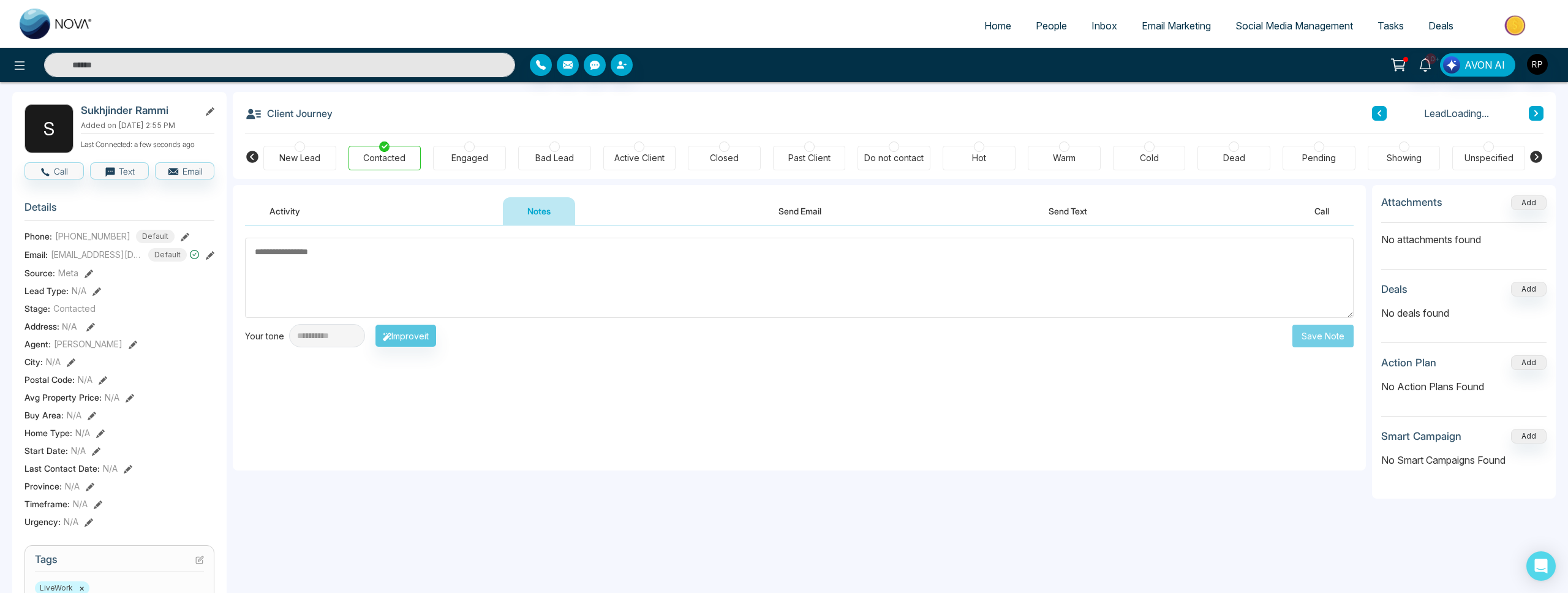
click at [310, 213] on button "Activity" at bounding box center [284, 211] width 79 height 28
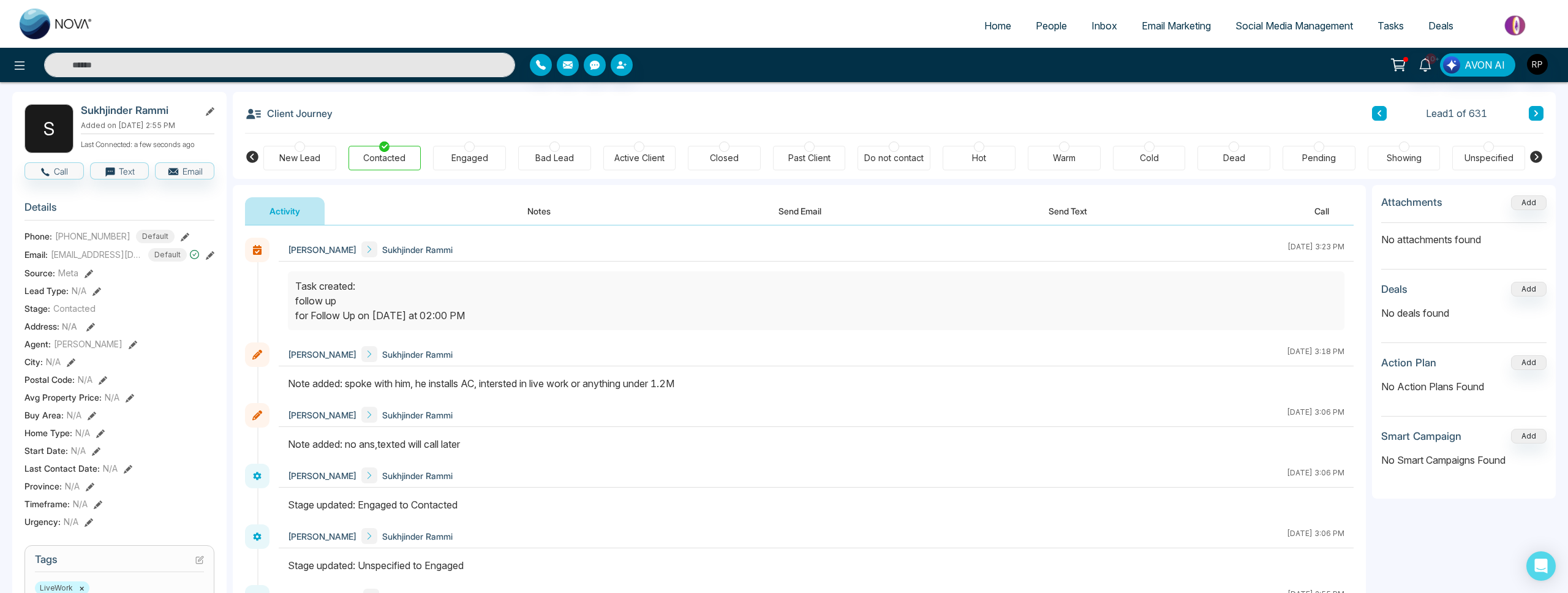
click at [1004, 19] on link "Home" at bounding box center [998, 25] width 51 height 23
select select "*"
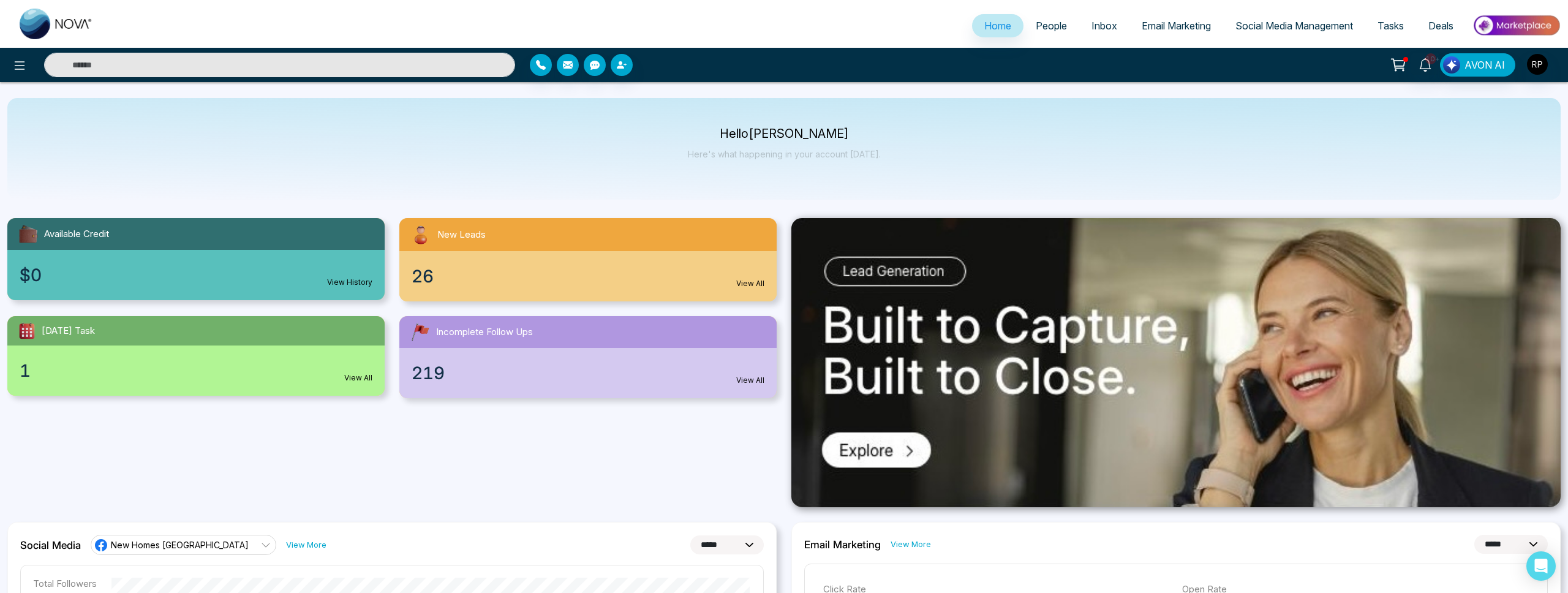
click at [1043, 25] on span "People" at bounding box center [1052, 25] width 31 height 12
